Goal: Find specific page/section: Find specific page/section

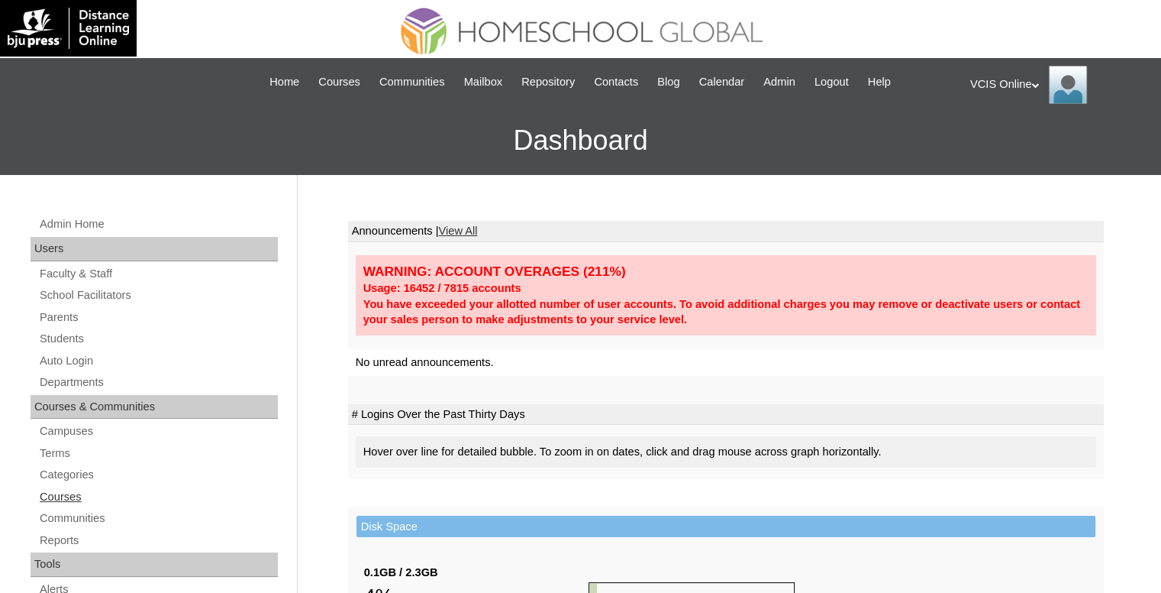
click at [81, 489] on link "Courses" at bounding box center [158, 496] width 240 height 19
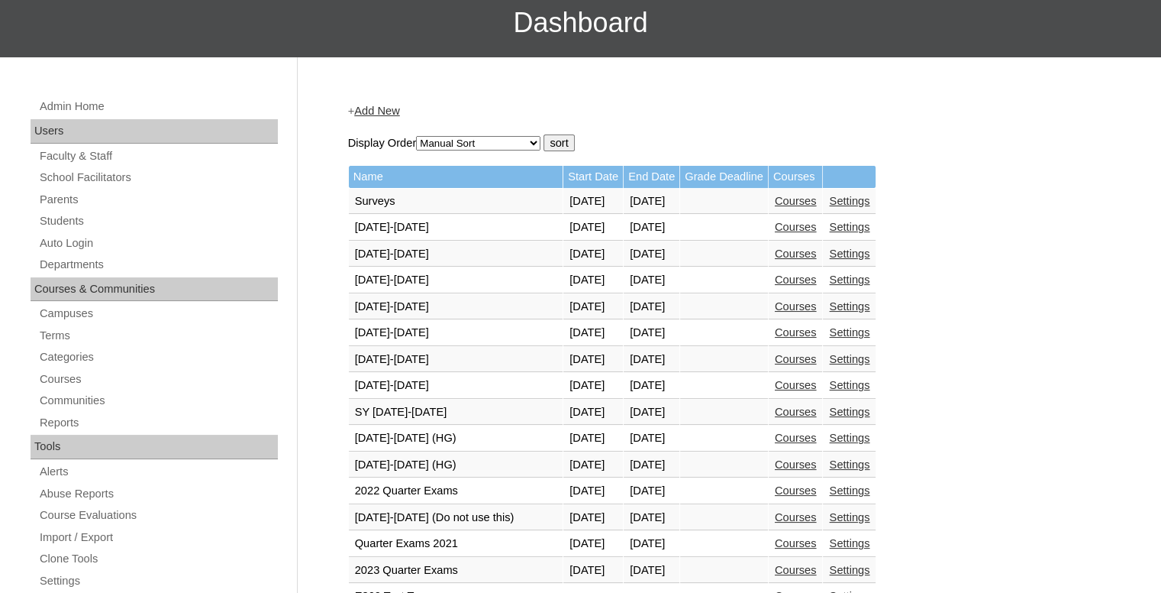
scroll to position [229, 0]
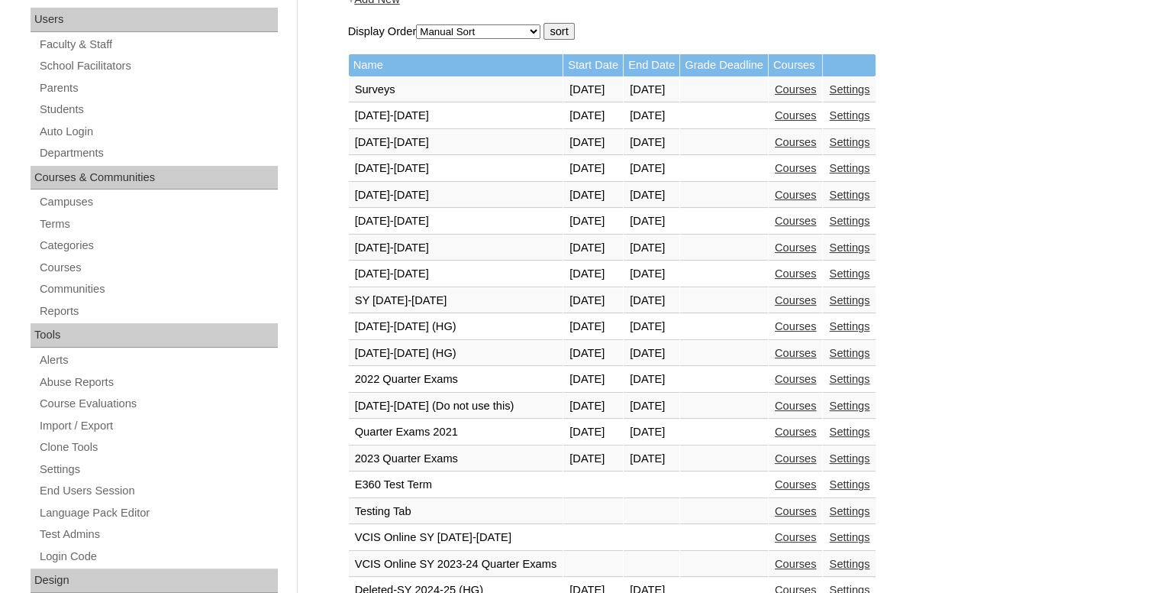
click at [817, 347] on link "Courses" at bounding box center [796, 353] width 42 height 12
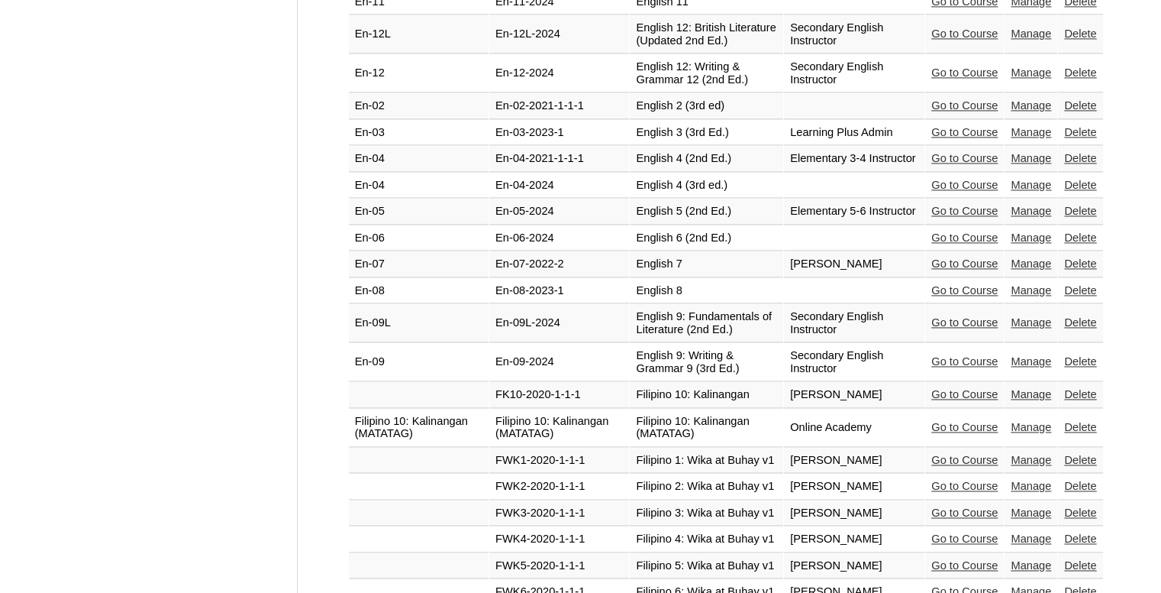
scroll to position [2549, 0]
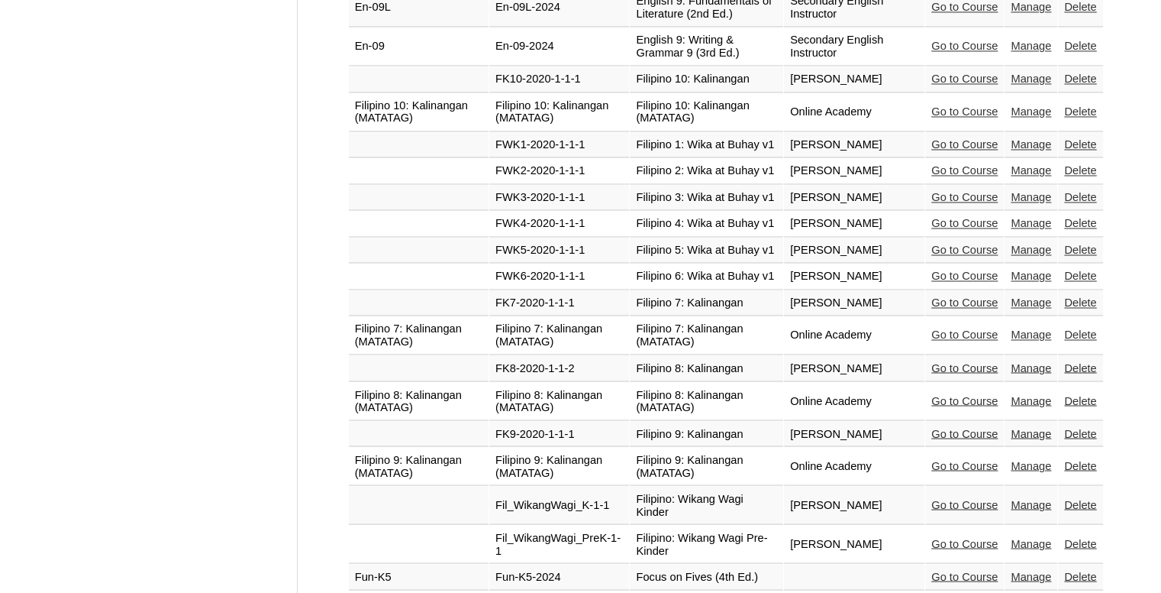
click at [969, 394] on link "Go to Course" at bounding box center [965, 400] width 66 height 12
